Goal: Task Accomplishment & Management: Manage account settings

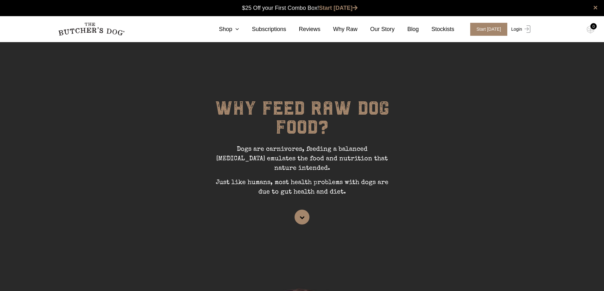
click at [516, 29] on link "Login" at bounding box center [519, 29] width 21 height 13
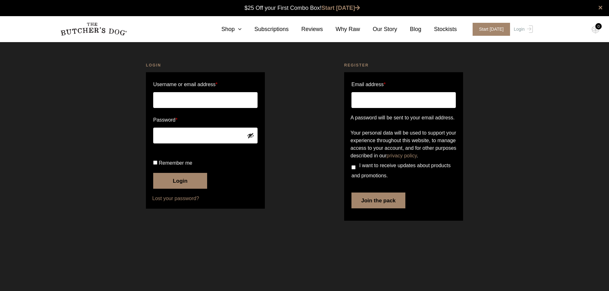
click at [172, 101] on input "Username or email address *" at bounding box center [205, 100] width 104 height 16
type input "belder@internode.on.net"
drag, startPoint x: 155, startPoint y: 187, endPoint x: 166, endPoint y: 205, distance: 21.8
click at [165, 190] on p "Remember me Login" at bounding box center [205, 173] width 106 height 33
click at [156, 168] on label "Remember me" at bounding box center [205, 163] width 104 height 10
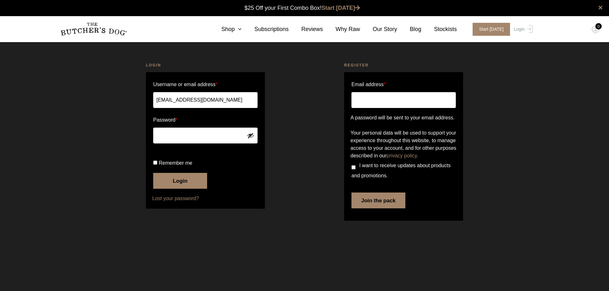
click at [156, 165] on input "Remember me" at bounding box center [155, 163] width 4 height 4
checkbox input "true"
click at [175, 189] on button "Login" at bounding box center [180, 181] width 54 height 16
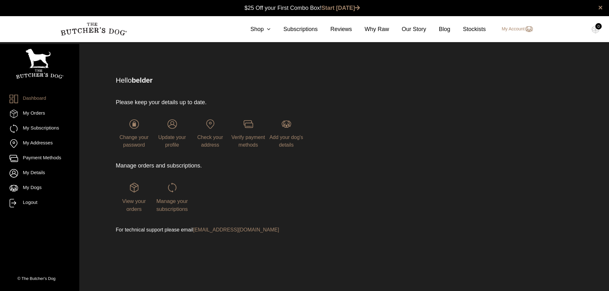
click at [31, 96] on link "Dashboard" at bounding box center [40, 99] width 60 height 9
click at [177, 133] on div "Update your profile" at bounding box center [172, 133] width 36 height 29
click at [171, 140] on span "Update your profile" at bounding box center [172, 141] width 28 height 13
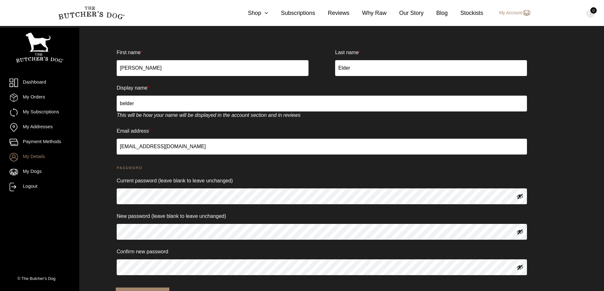
scroll to position [52, 0]
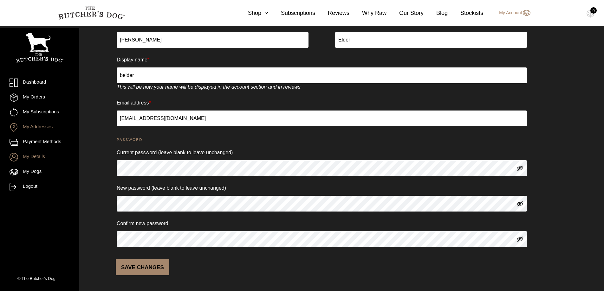
click at [43, 125] on link "My Addresses" at bounding box center [40, 127] width 60 height 9
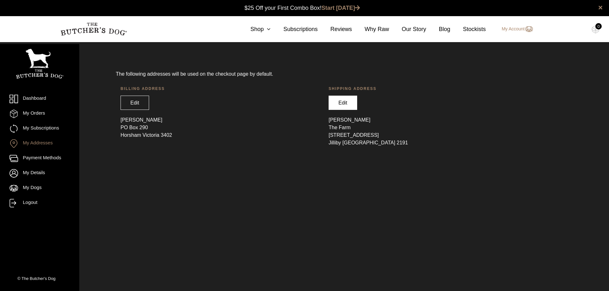
click at [339, 102] on link "Edit" at bounding box center [342, 103] width 29 height 14
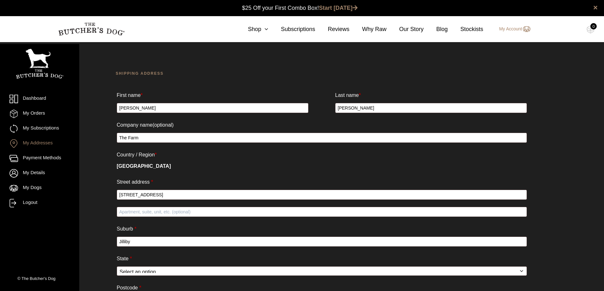
select select "[GEOGRAPHIC_DATA]"
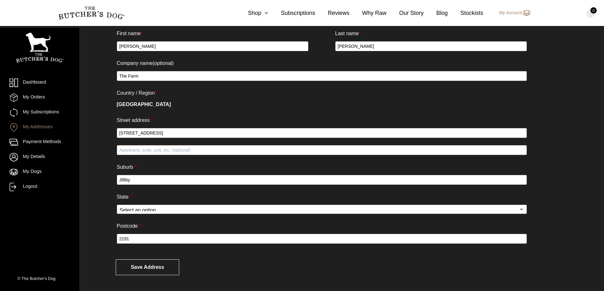
scroll to position [68, 0]
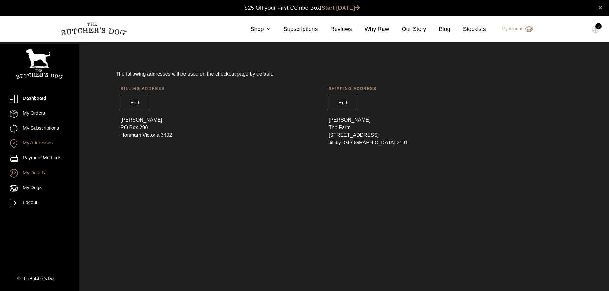
click at [33, 172] on link "My Details" at bounding box center [40, 173] width 60 height 9
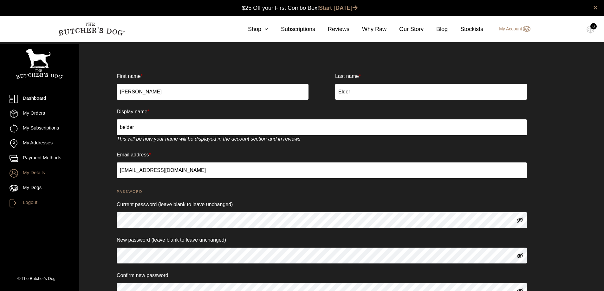
click at [32, 200] on link "Logout" at bounding box center [40, 203] width 60 height 9
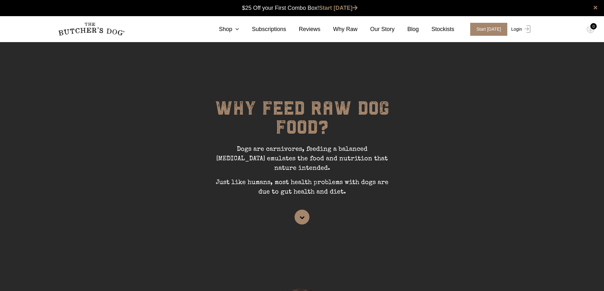
click at [511, 30] on link "Login" at bounding box center [519, 29] width 21 height 13
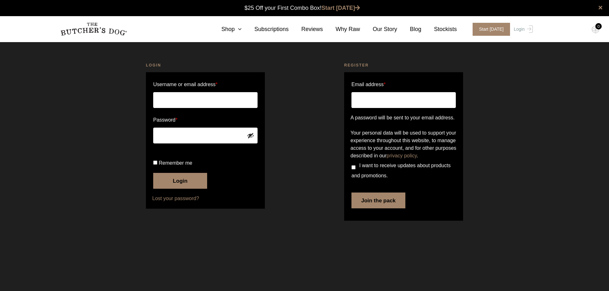
click at [165, 99] on input "Username or email address *" at bounding box center [205, 100] width 104 height 16
type input "belder@internode.on.net"
click at [153, 173] on button "Login" at bounding box center [180, 181] width 54 height 16
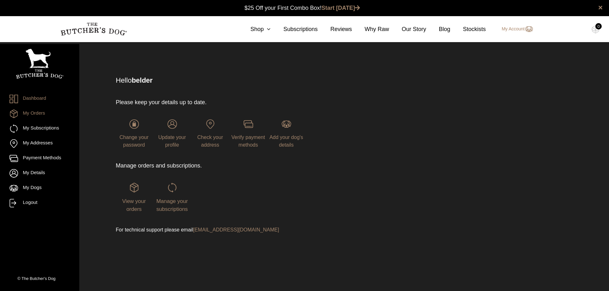
click at [42, 113] on link "My Orders" at bounding box center [40, 114] width 60 height 9
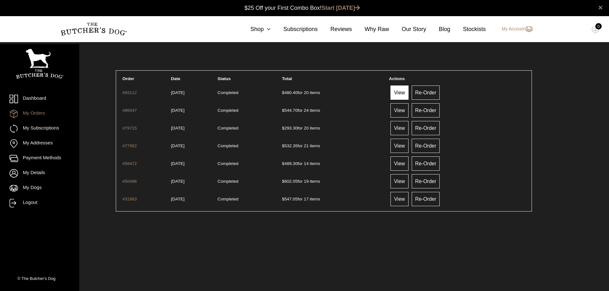
click at [406, 93] on link "View" at bounding box center [399, 93] width 18 height 14
click at [43, 143] on link "My Addresses" at bounding box center [40, 143] width 60 height 9
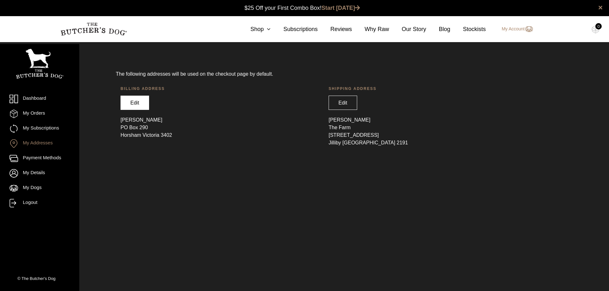
click at [132, 100] on link "Edit" at bounding box center [134, 103] width 29 height 14
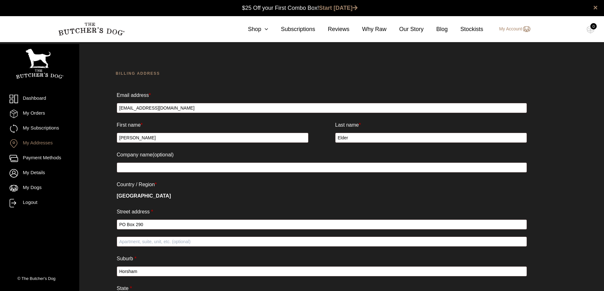
select select "VIC"
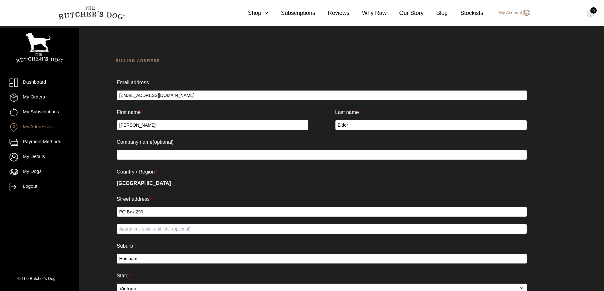
scroll to position [2, 0]
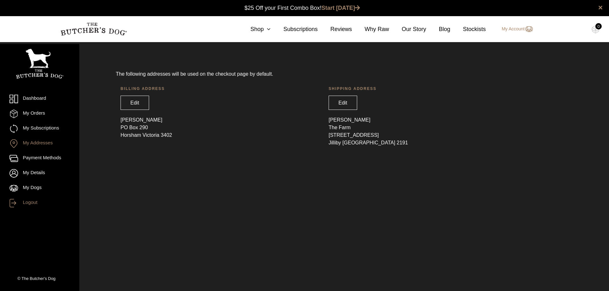
click at [31, 203] on link "Logout" at bounding box center [40, 203] width 60 height 9
